Goal: Task Accomplishment & Management: Use online tool/utility

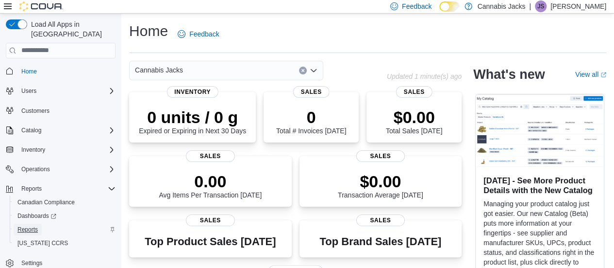
click at [31, 225] on span "Reports" at bounding box center [27, 229] width 20 height 8
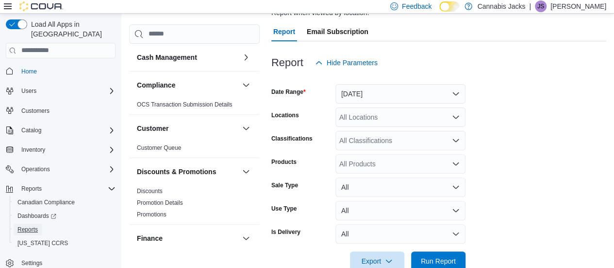
scroll to position [112, 0]
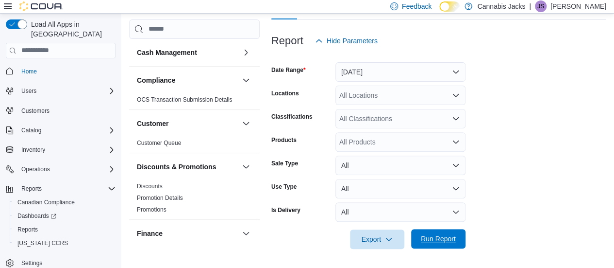
click at [442, 235] on span "Run Report" at bounding box center [438, 239] width 35 height 10
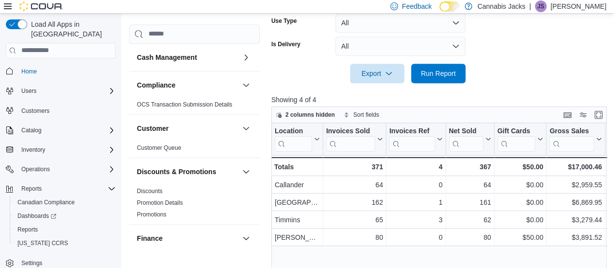
scroll to position [215, 0]
